Goal: Task Accomplishment & Management: Manage account settings

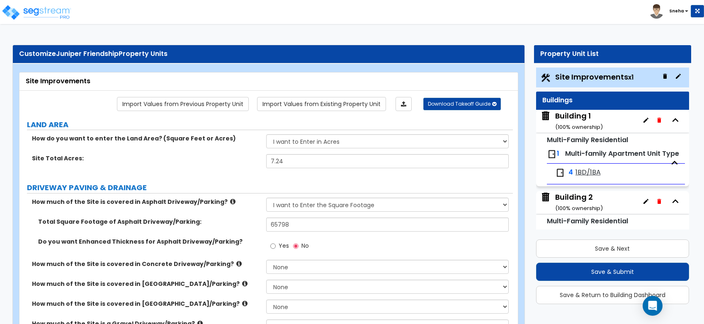
select select "2"
select select "4"
select select "1"
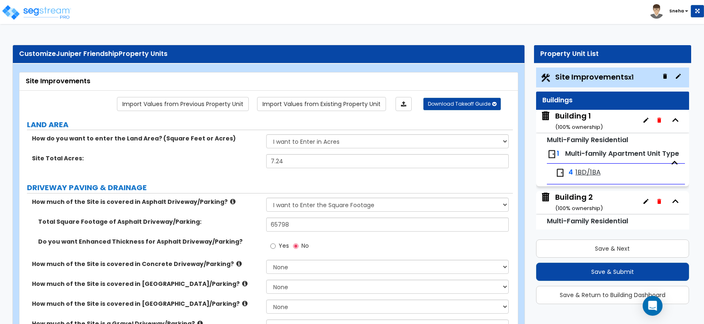
select select "1"
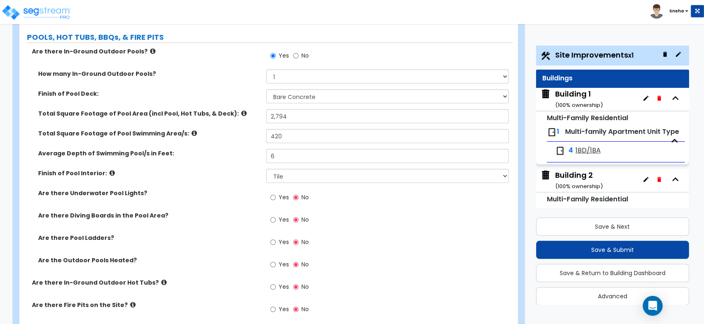
scroll to position [1716, 0]
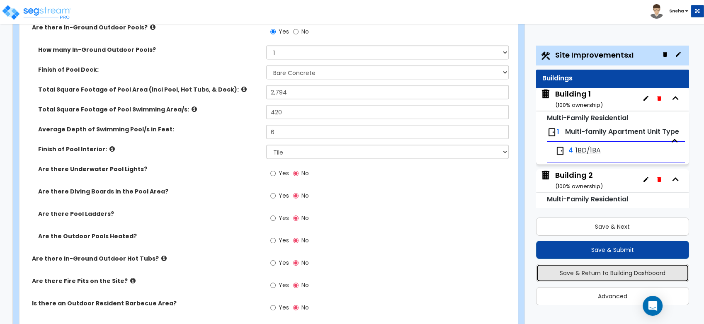
click at [649, 268] on button "Save & Return to Building Dashboard" at bounding box center [612, 273] width 153 height 18
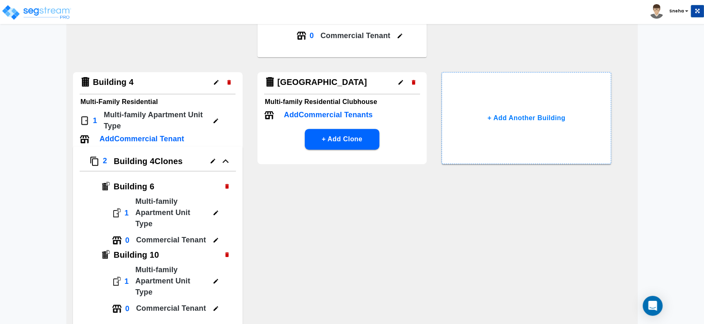
scroll to position [396, 0]
